Goal: Task Accomplishment & Management: Manage account settings

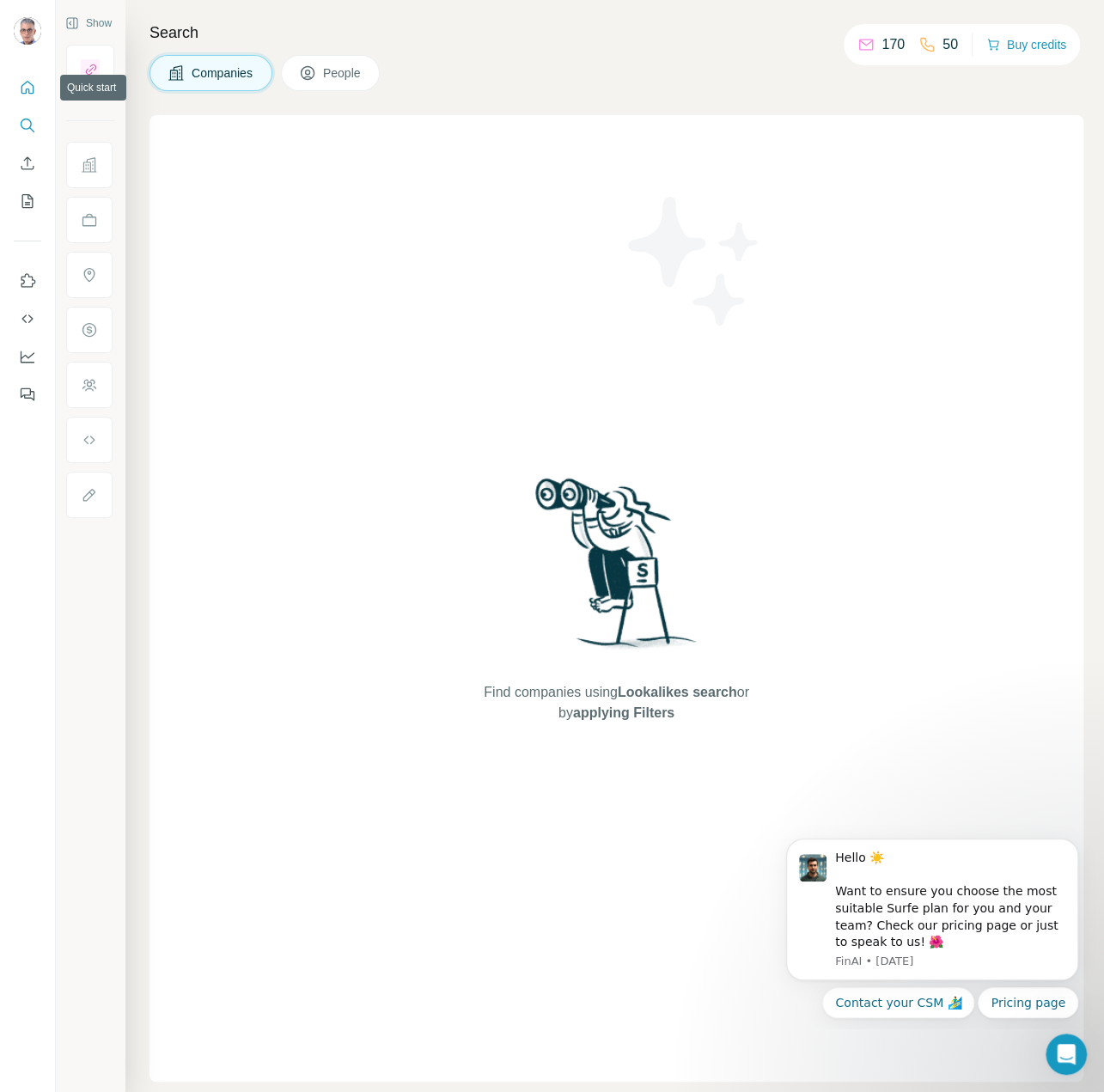
click at [29, 89] on icon "Quick start" at bounding box center [28, 88] width 17 height 17
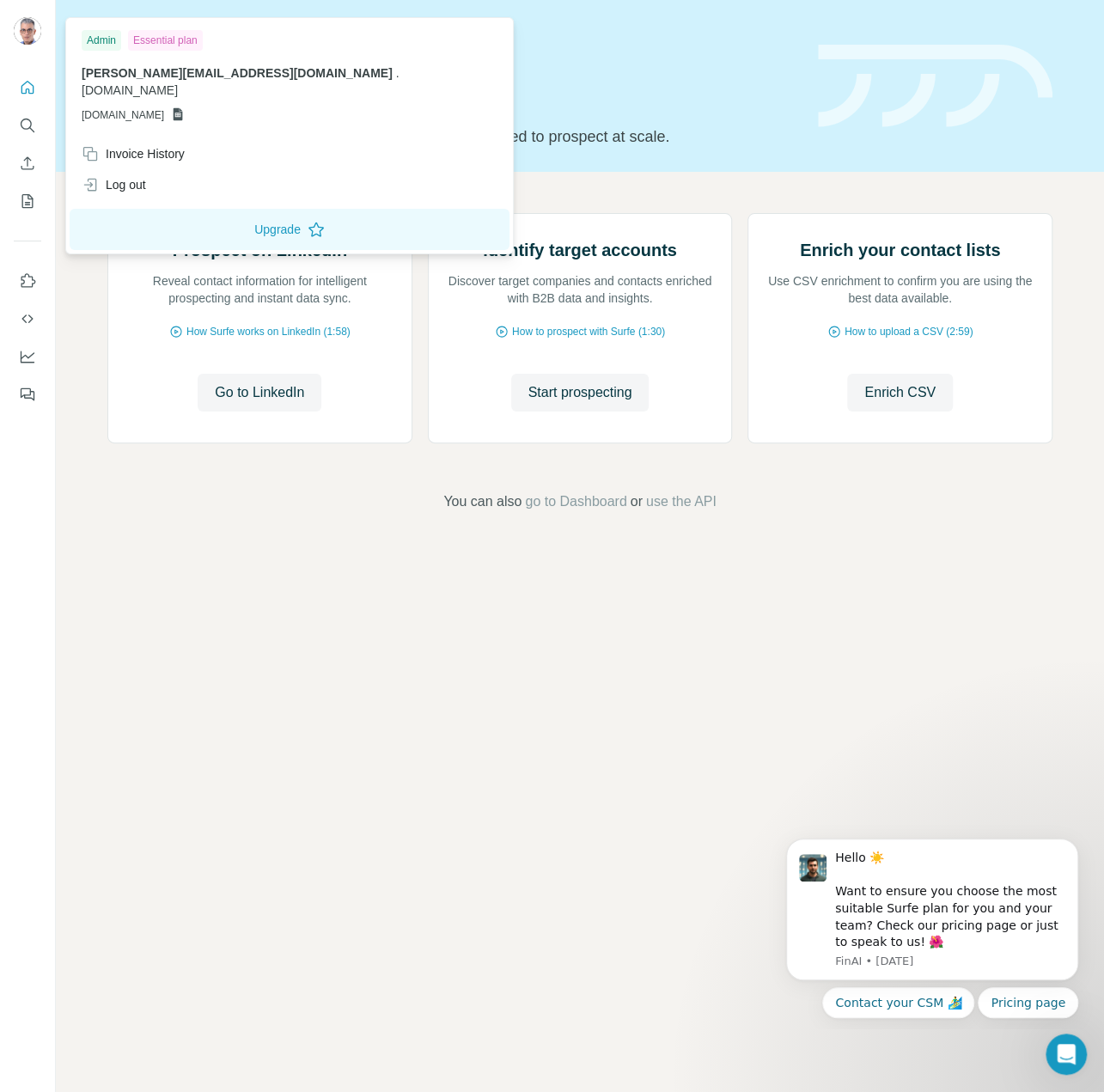
click at [184, 107] on icon at bounding box center [178, 114] width 14 height 14
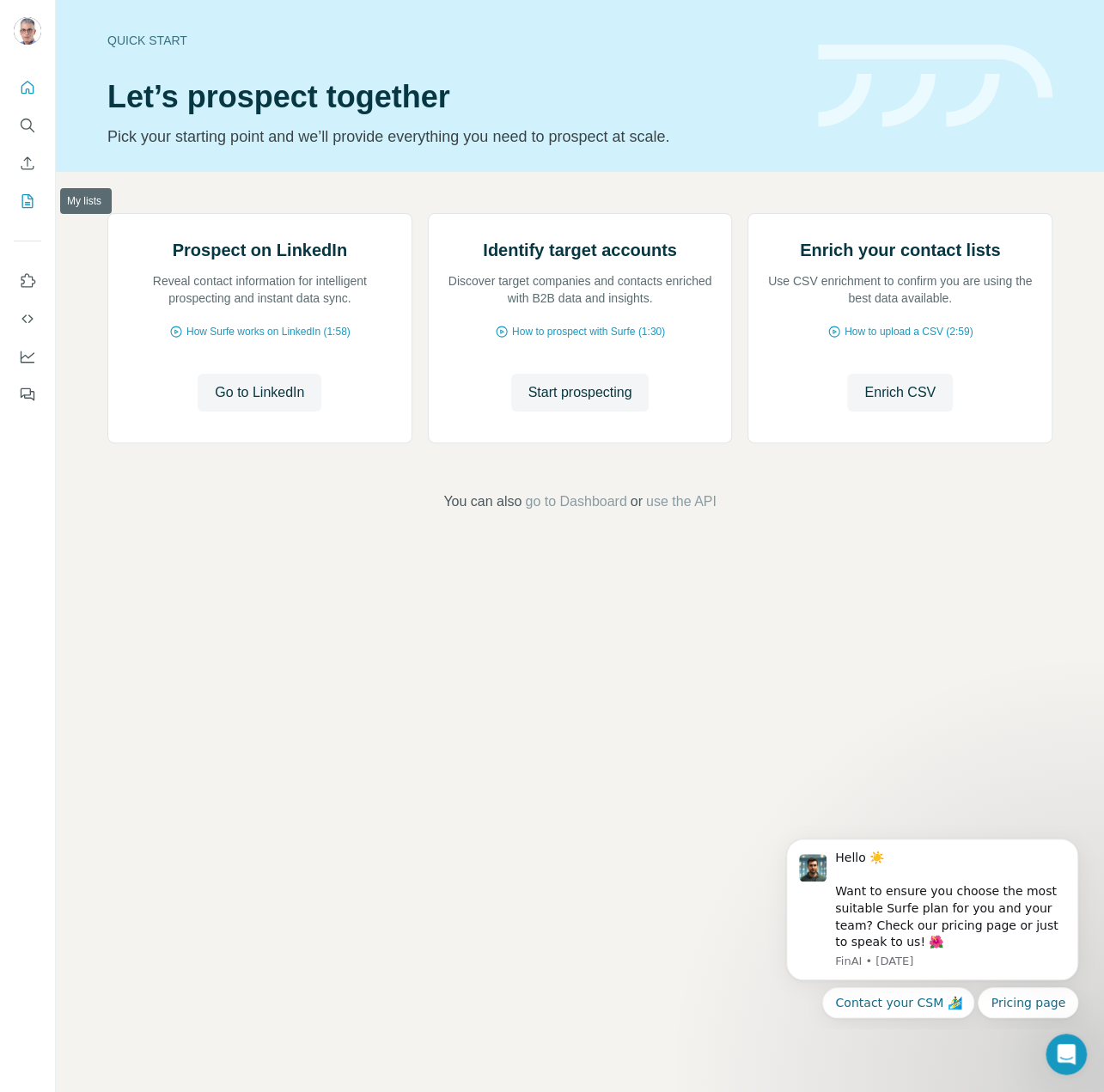
click at [35, 202] on icon "My lists" at bounding box center [28, 201] width 17 height 17
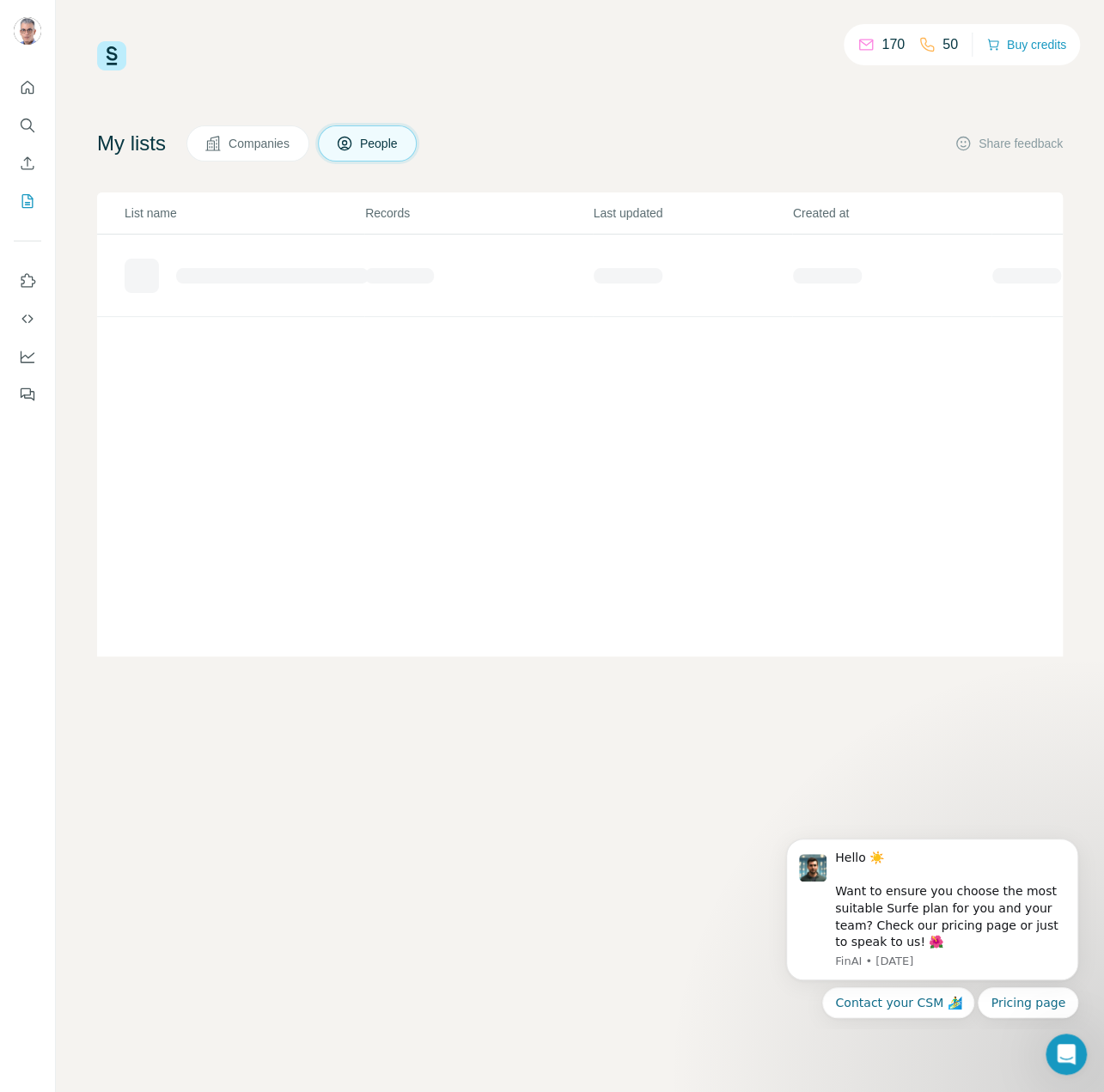
click at [268, 141] on span "Companies" at bounding box center [260, 144] width 63 height 17
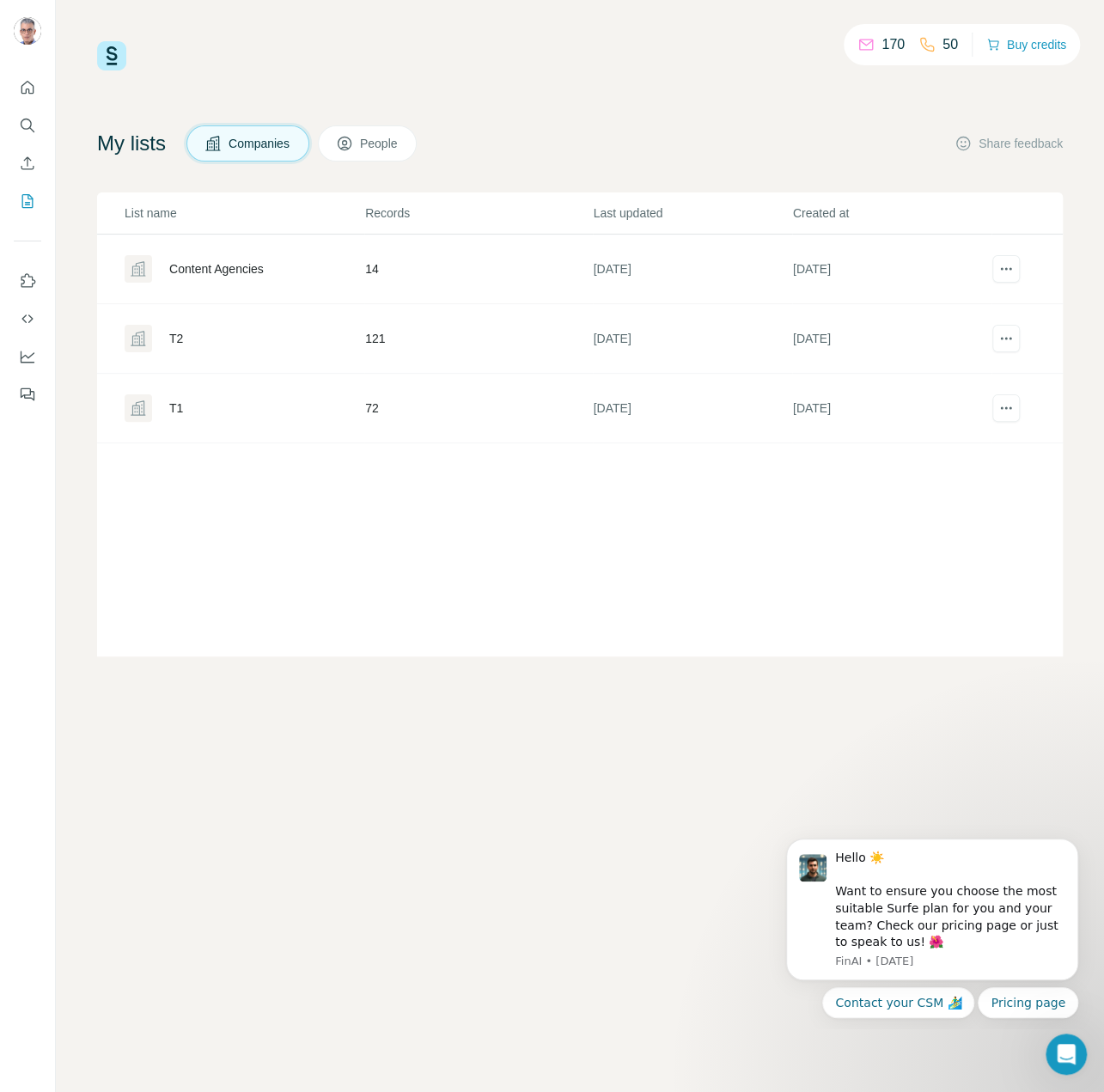
click at [263, 338] on div "T2" at bounding box center [243, 338] width 239 height 27
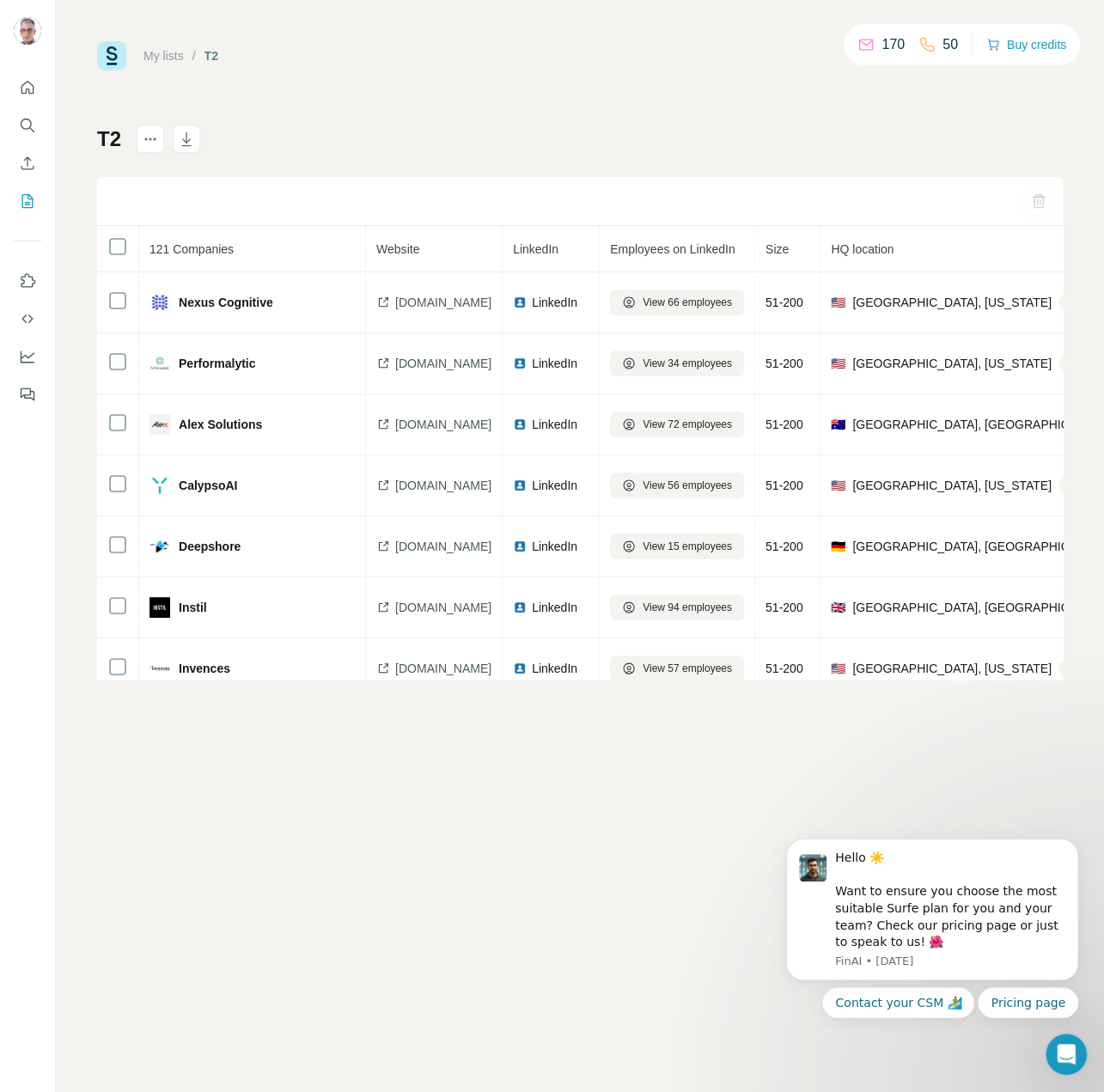
click at [174, 58] on link "My lists" at bounding box center [164, 56] width 41 height 14
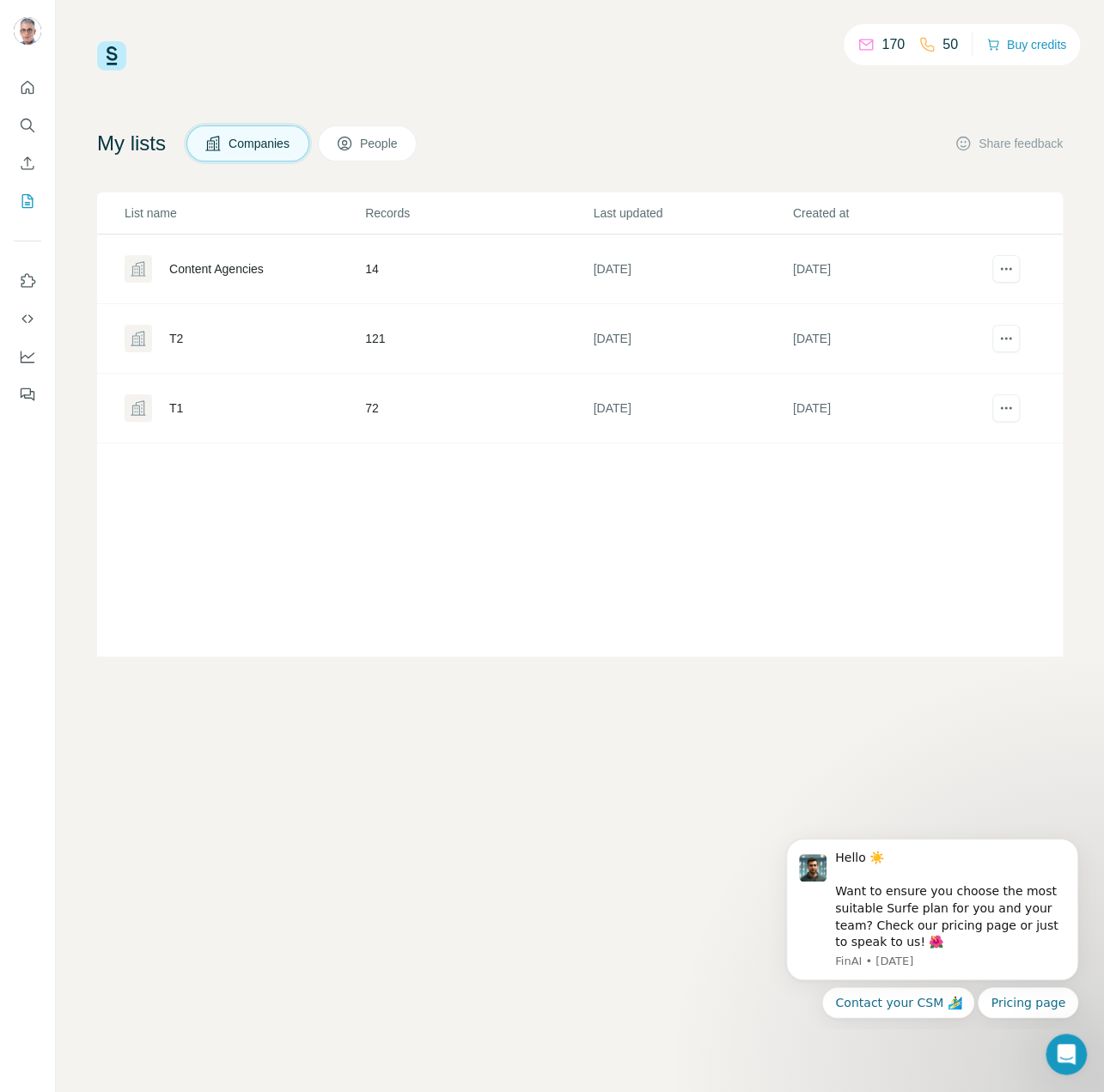
click at [176, 404] on div "T1" at bounding box center [176, 408] width 14 height 17
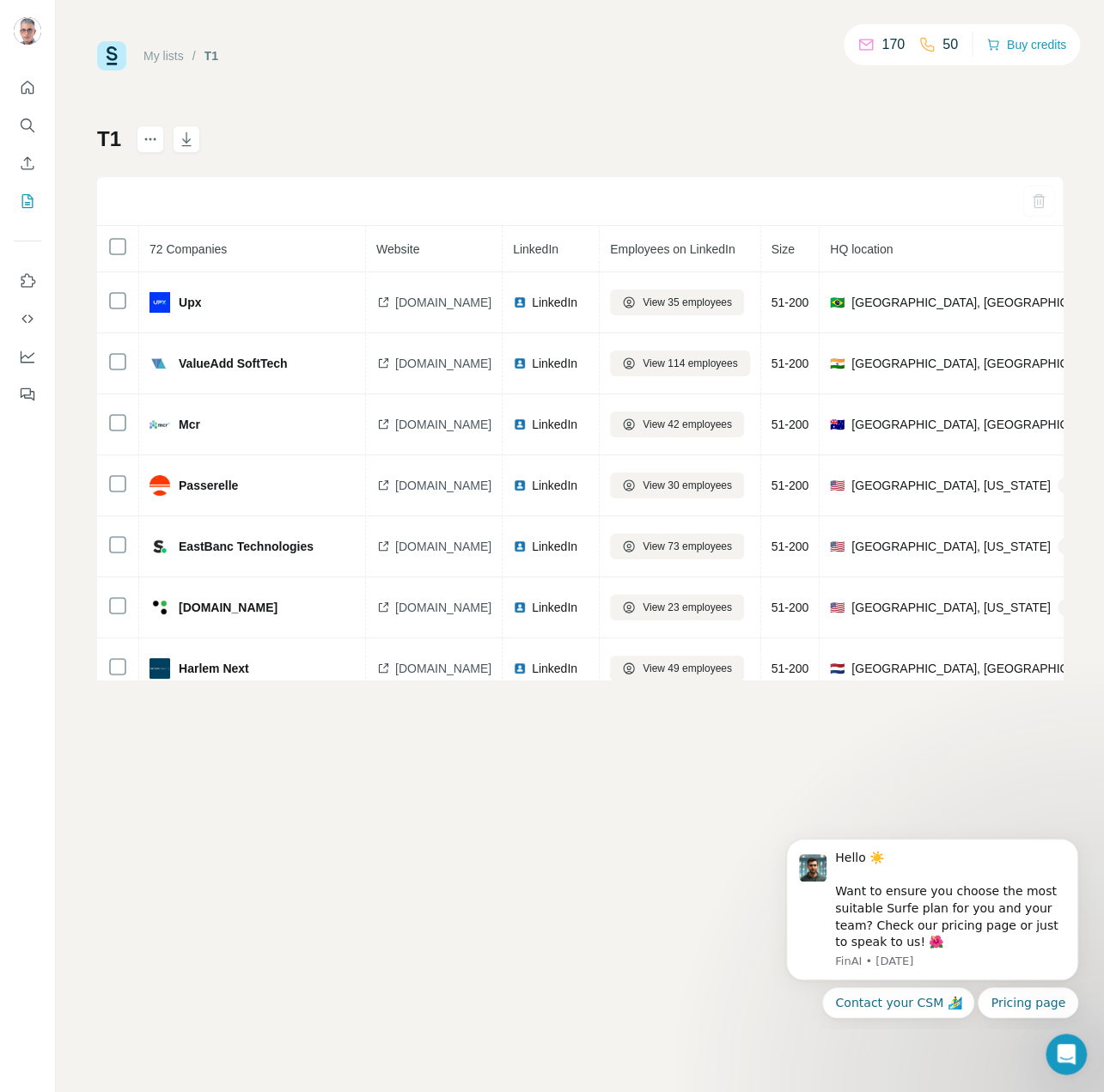
click at [169, 55] on link "My lists" at bounding box center [164, 56] width 41 height 14
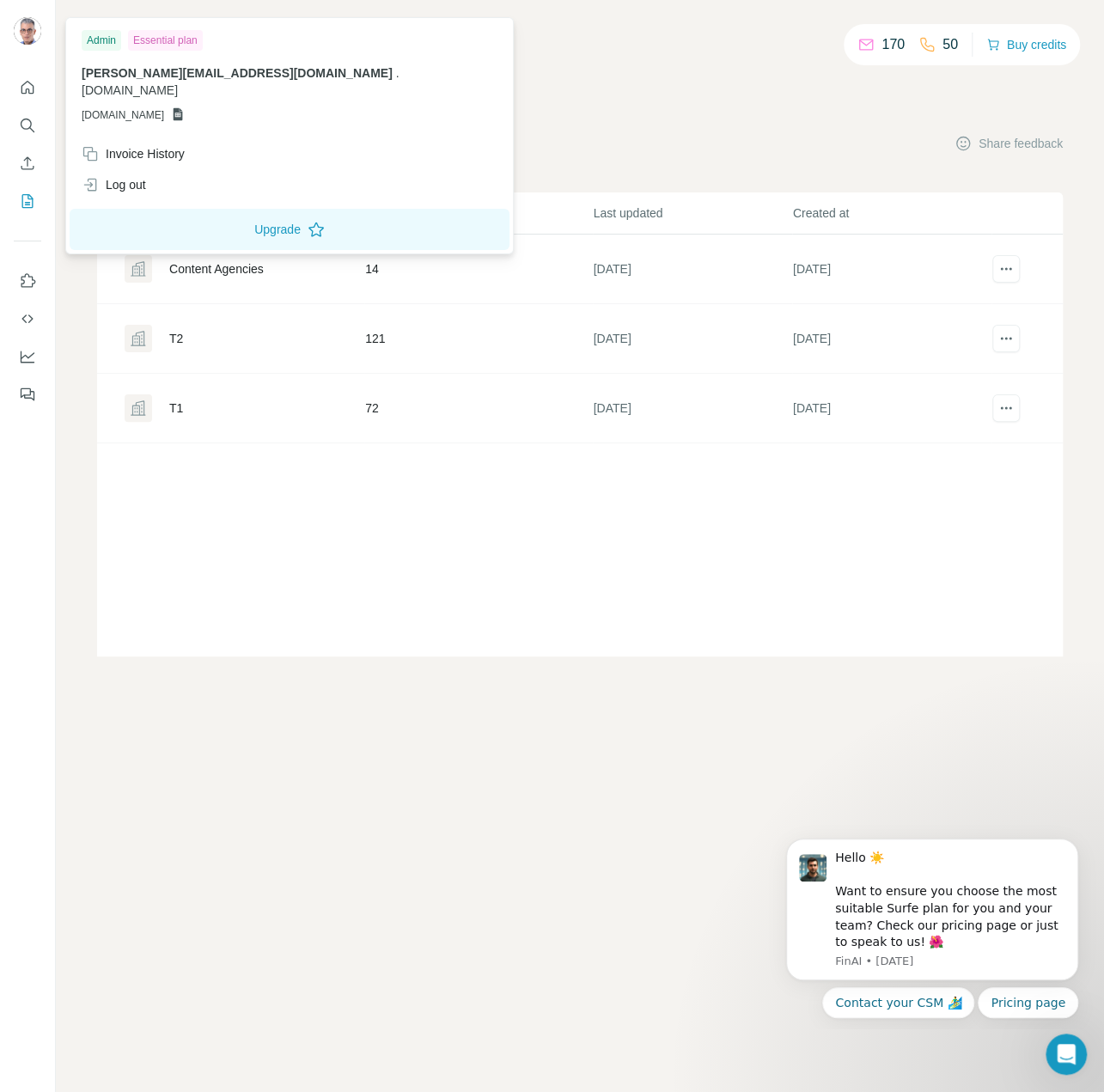
click at [158, 41] on div "Essential plan" at bounding box center [165, 40] width 74 height 20
click at [143, 145] on div "Invoice History" at bounding box center [133, 154] width 103 height 17
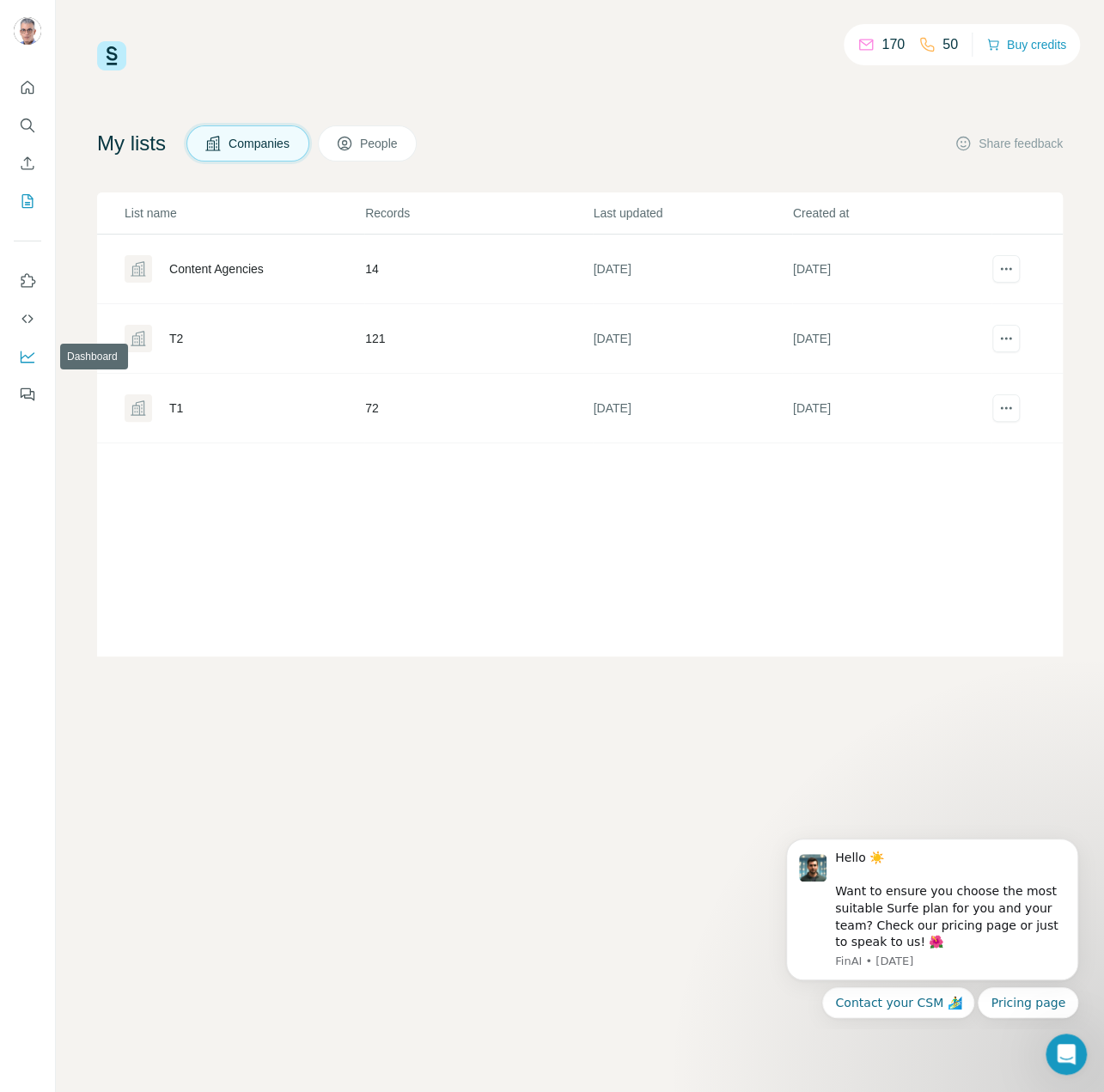
click at [33, 358] on icon "Dashboard" at bounding box center [28, 356] width 17 height 17
